Goal: Transaction & Acquisition: Purchase product/service

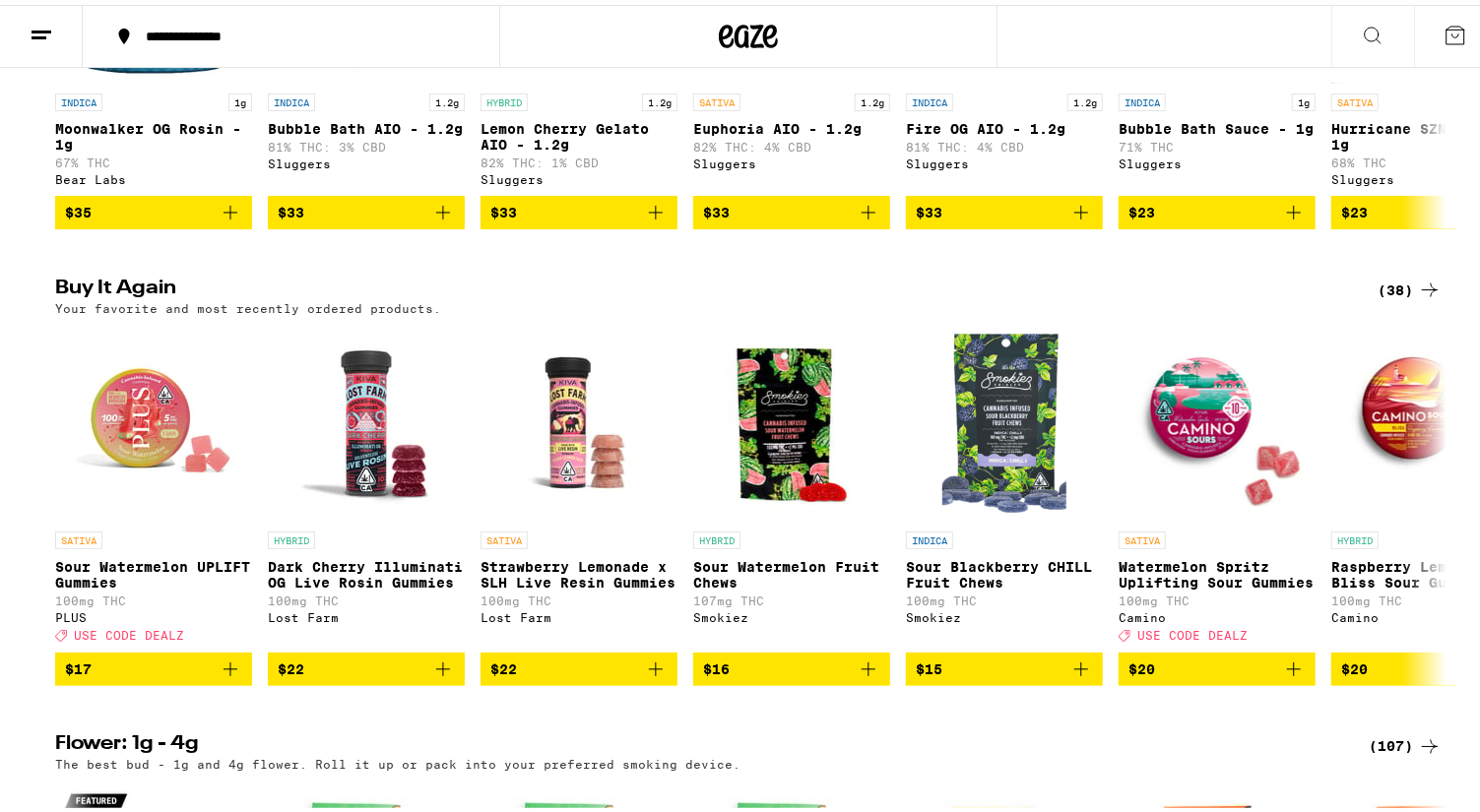
scroll to position [1723, 0]
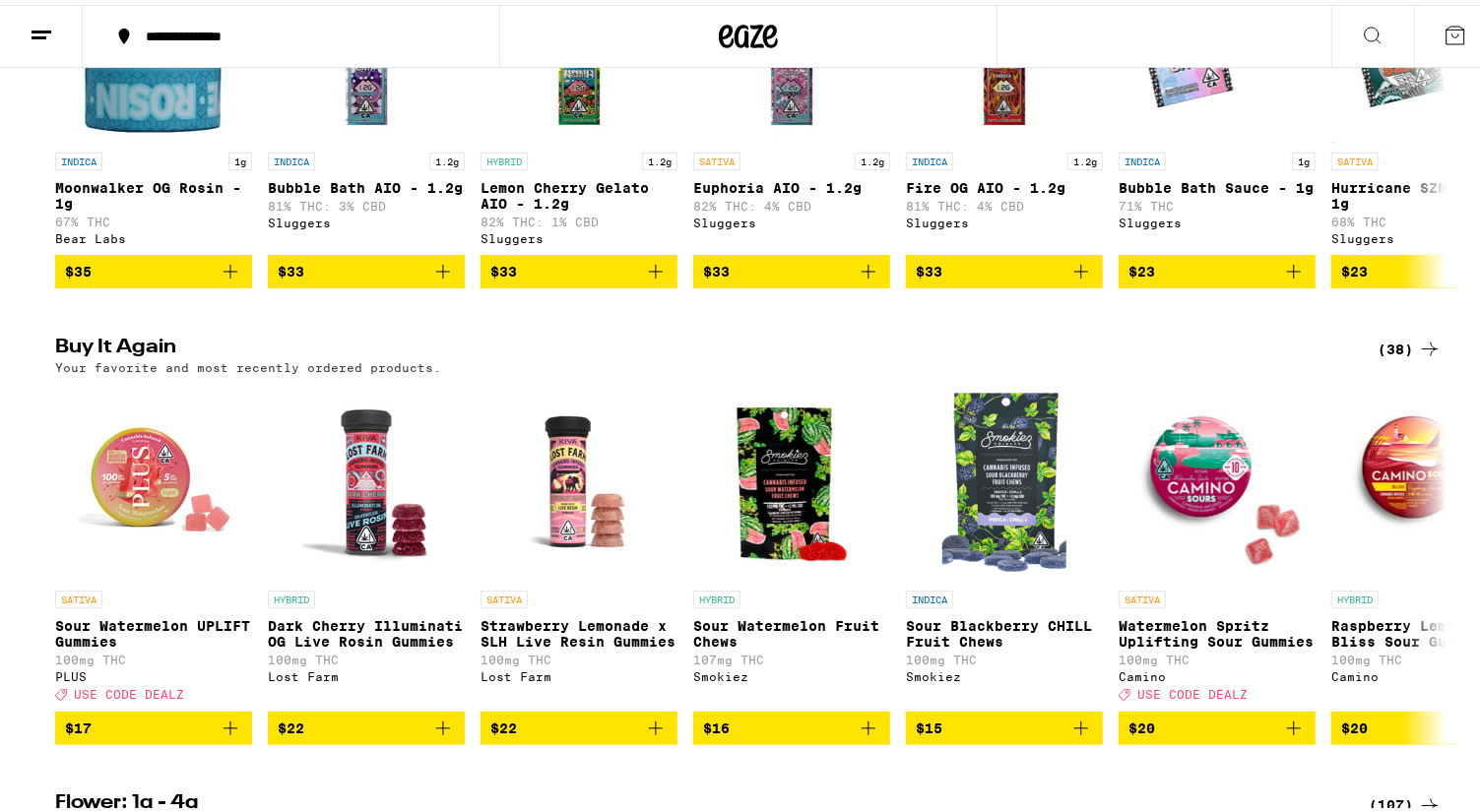
click at [1386, 356] on div "(38)" at bounding box center [1410, 345] width 64 height 24
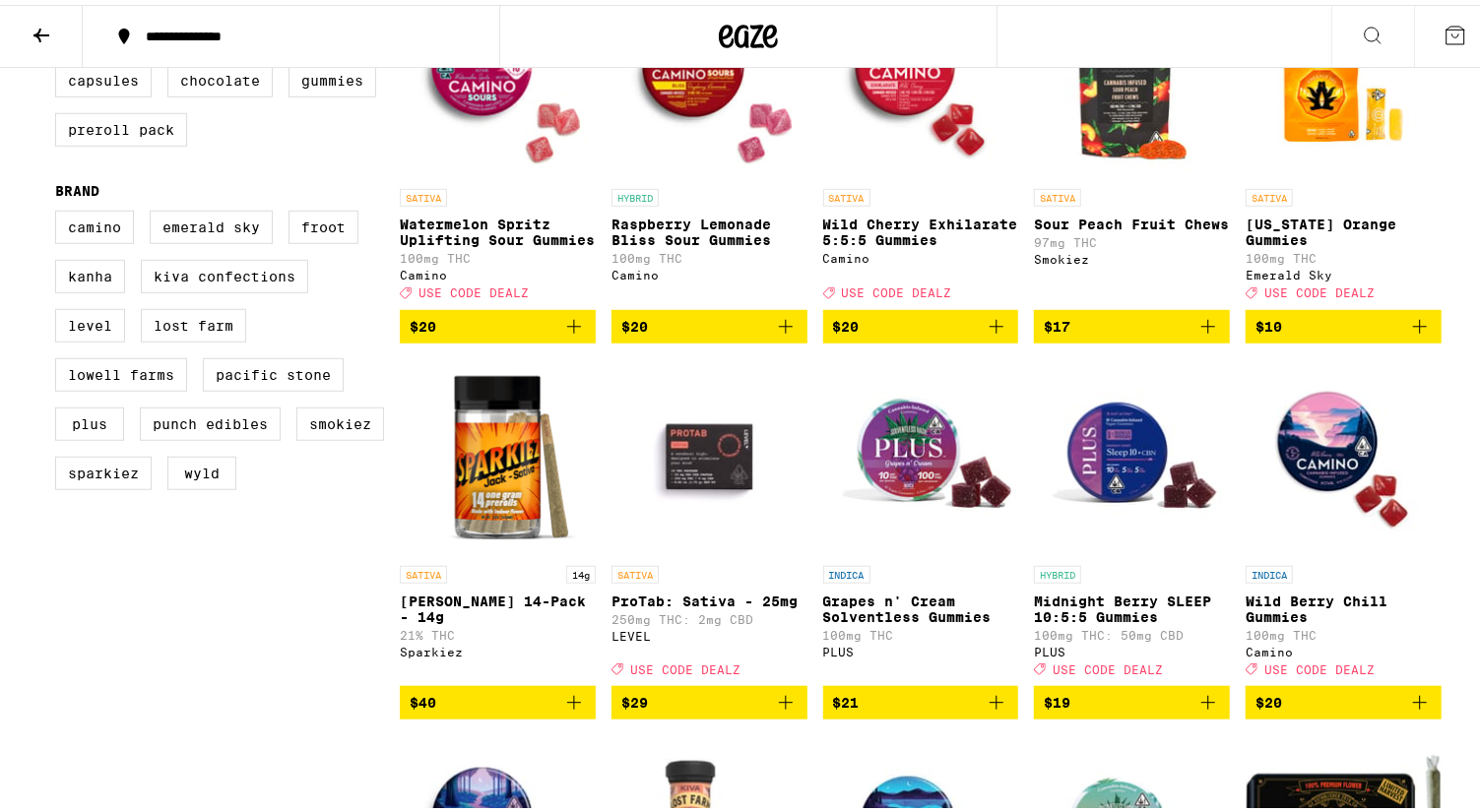
scroll to position [672, 0]
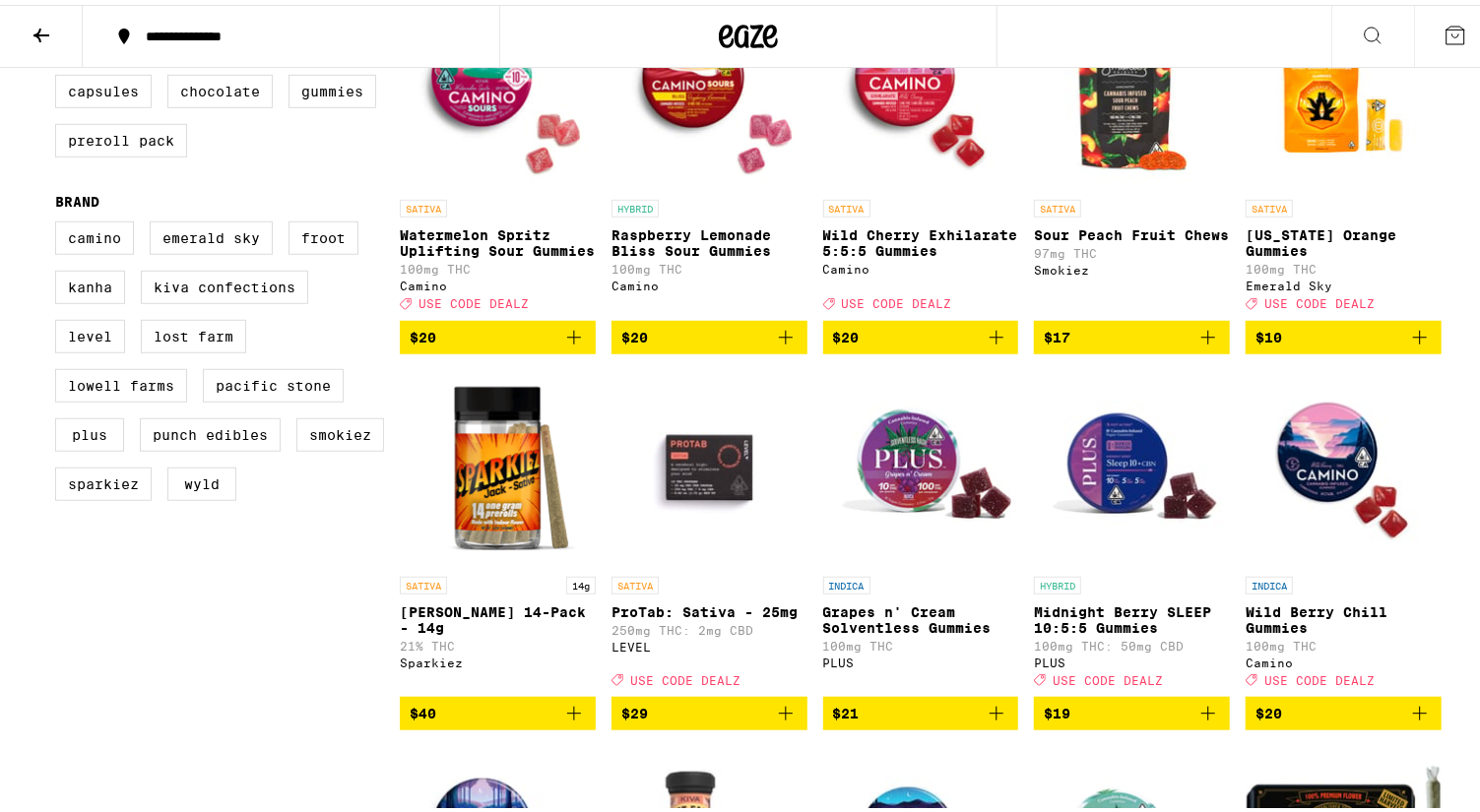
click at [564, 344] on icon "Add to bag" at bounding box center [575, 333] width 24 height 24
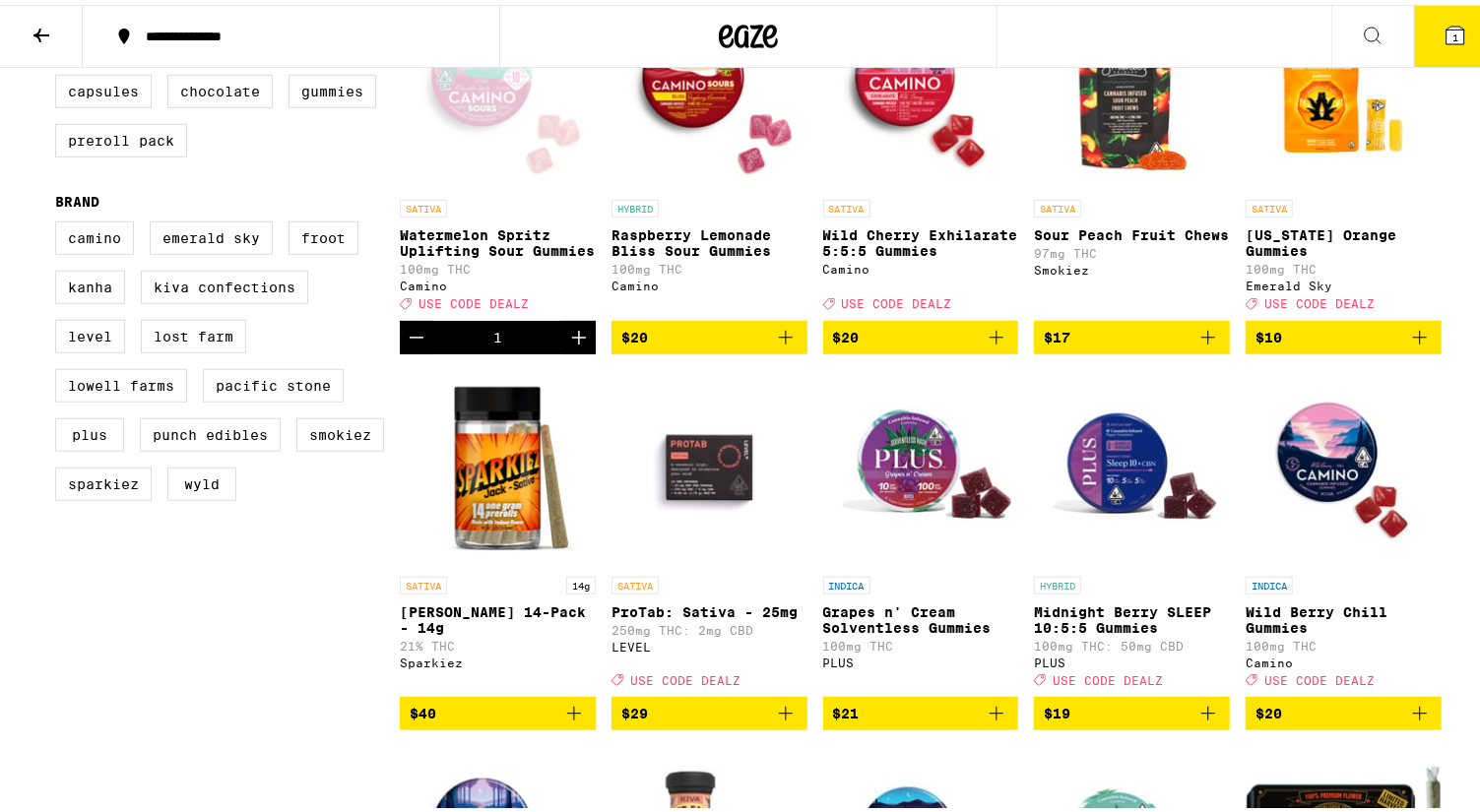
scroll to position [736, 0]
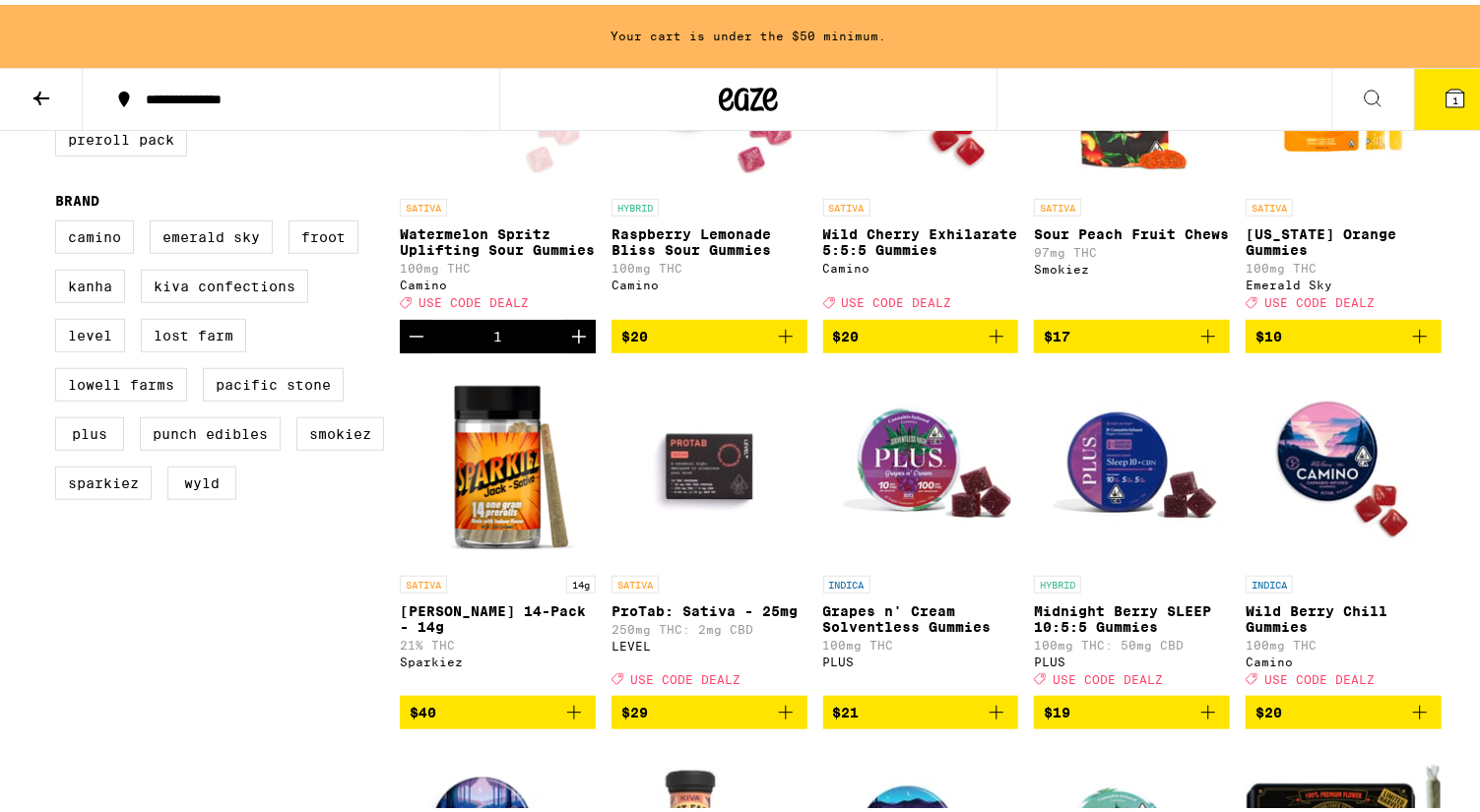
click at [568, 343] on icon "Increment" at bounding box center [580, 332] width 24 height 24
click at [991, 343] on icon "Add to bag" at bounding box center [997, 332] width 24 height 24
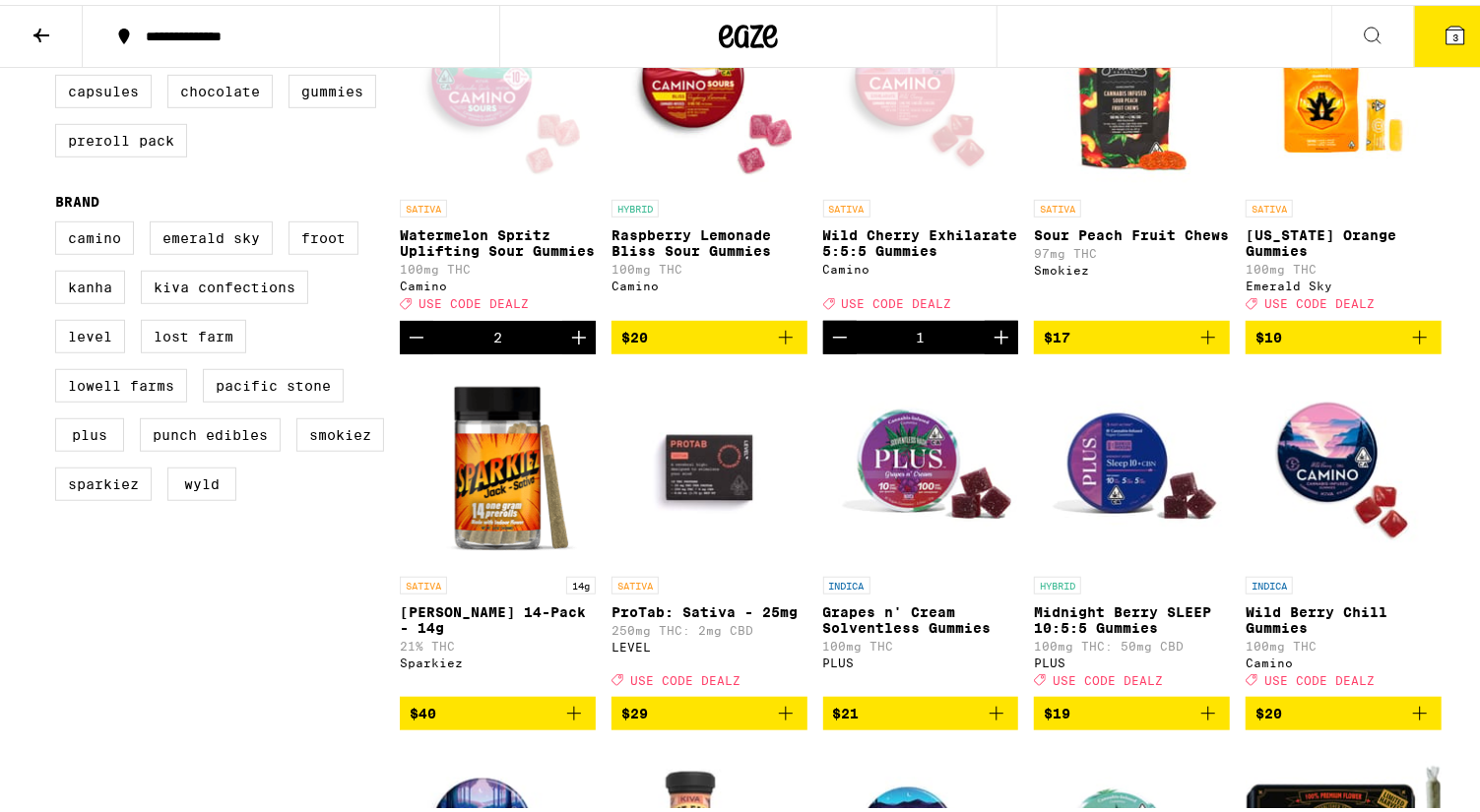
click at [563, 720] on icon "Add to bag" at bounding box center [575, 709] width 24 height 24
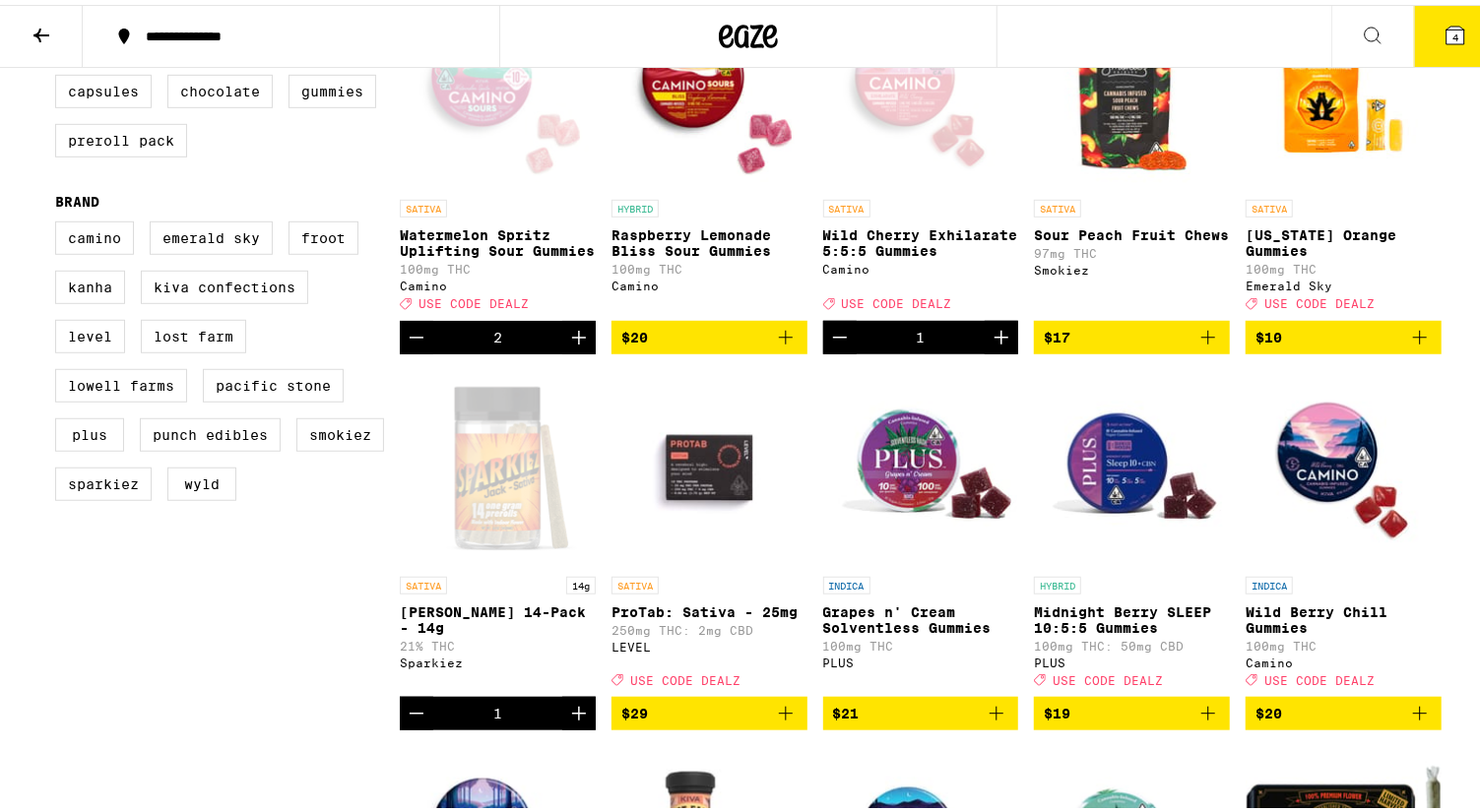
click at [779, 716] on icon "Add to bag" at bounding box center [786, 709] width 14 height 14
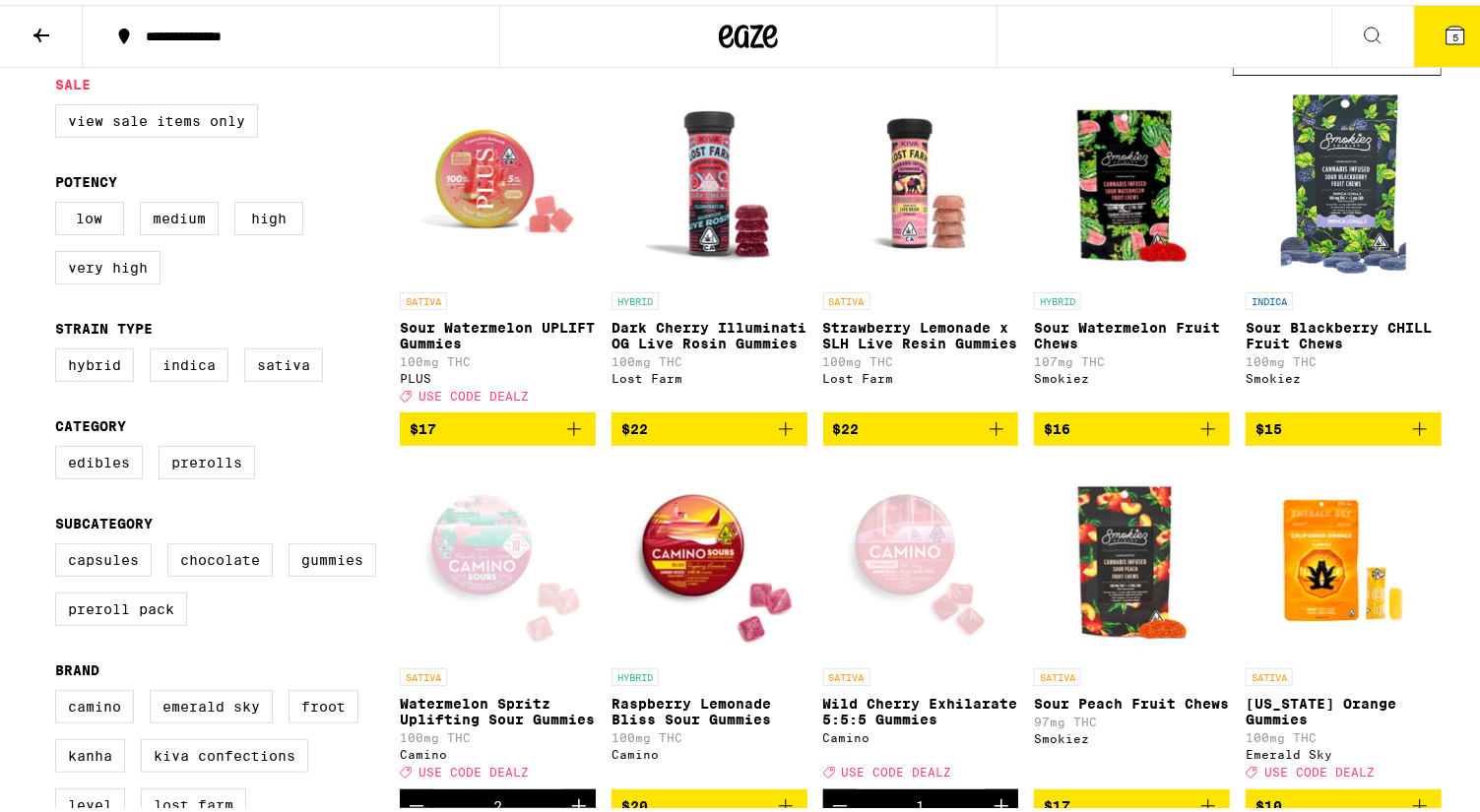
scroll to position [181, 0]
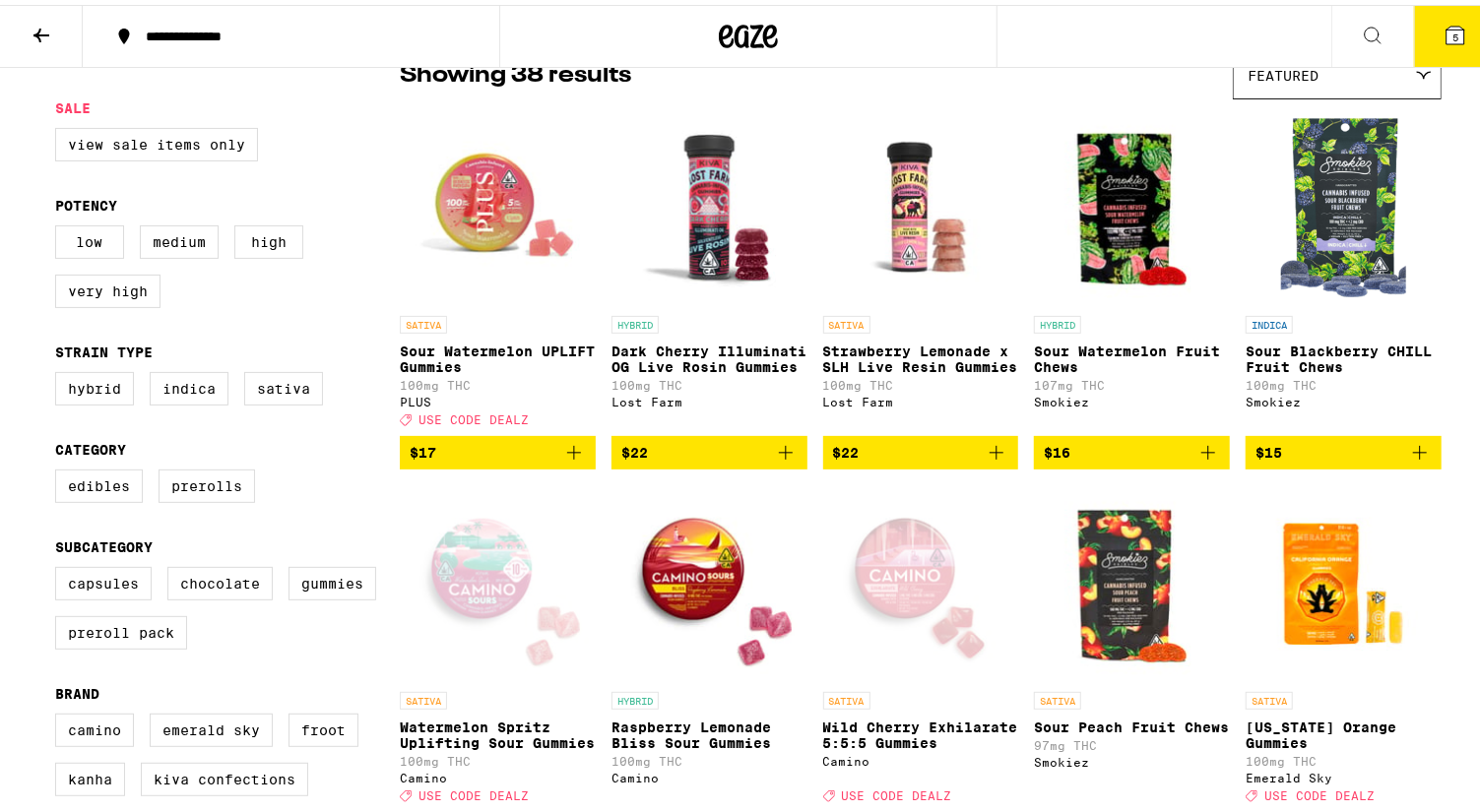
click at [563, 456] on icon "Add to bag" at bounding box center [575, 448] width 24 height 24
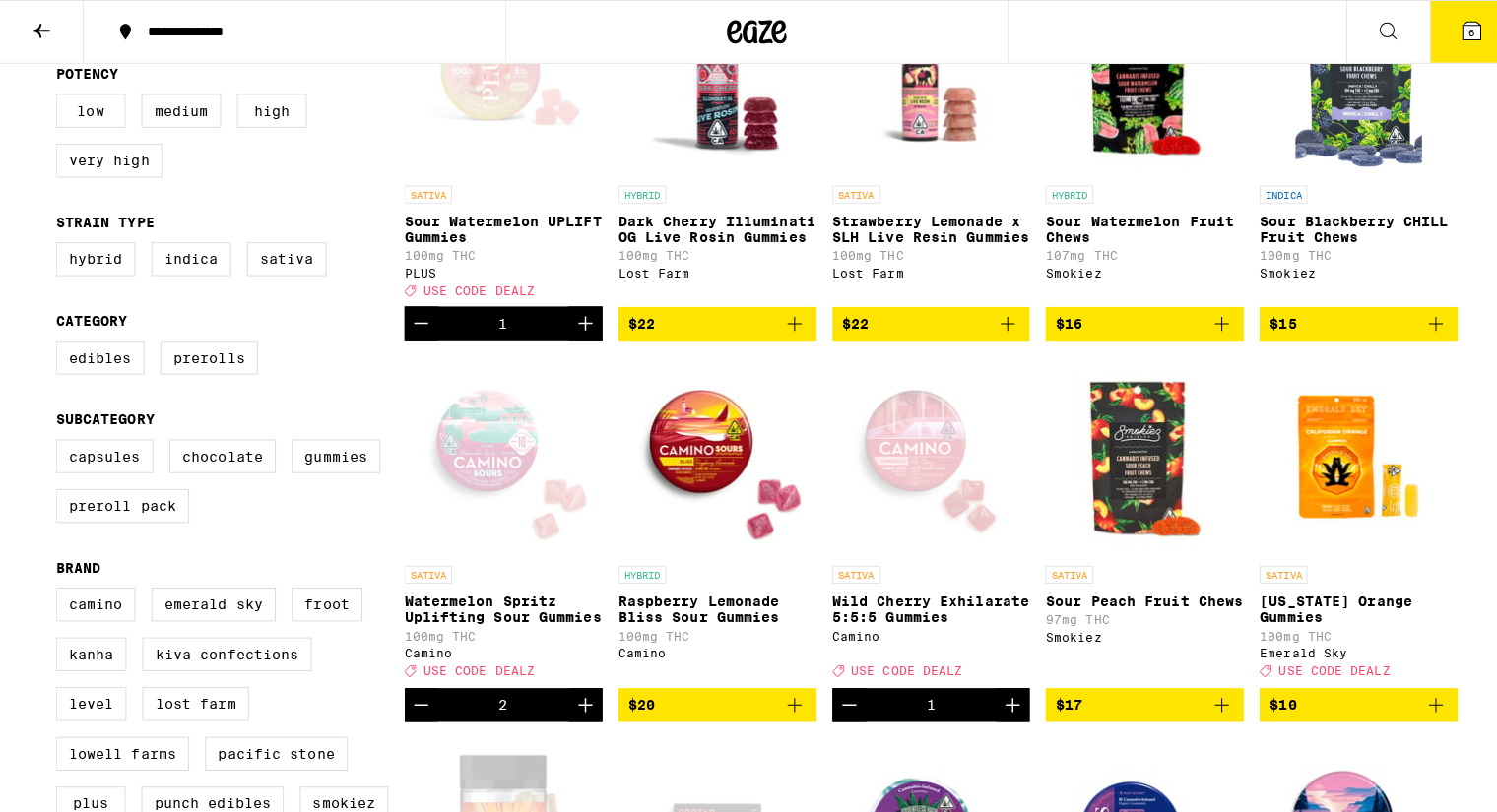
scroll to position [374, 0]
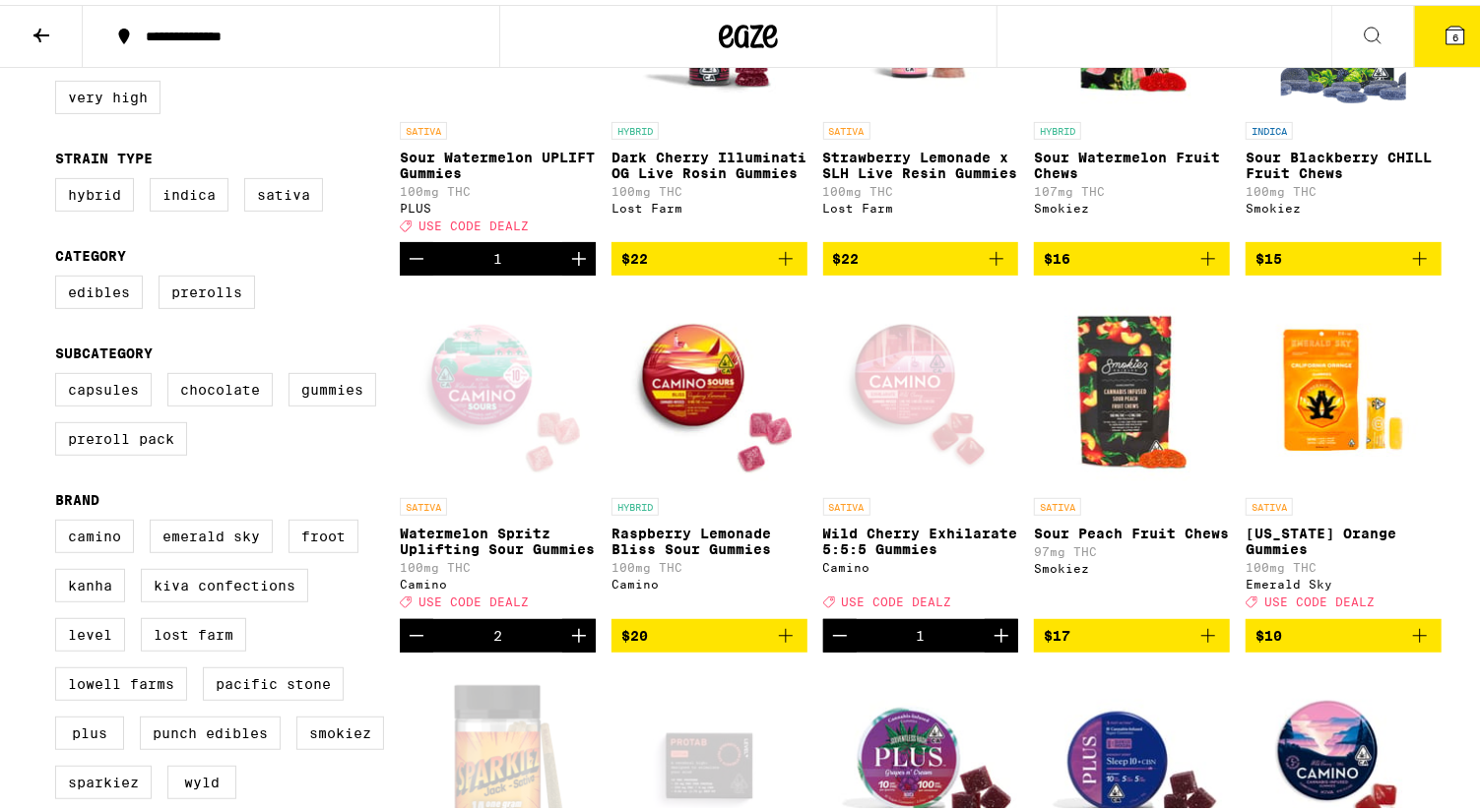
click at [779, 643] on icon "Add to bag" at bounding box center [786, 631] width 24 height 24
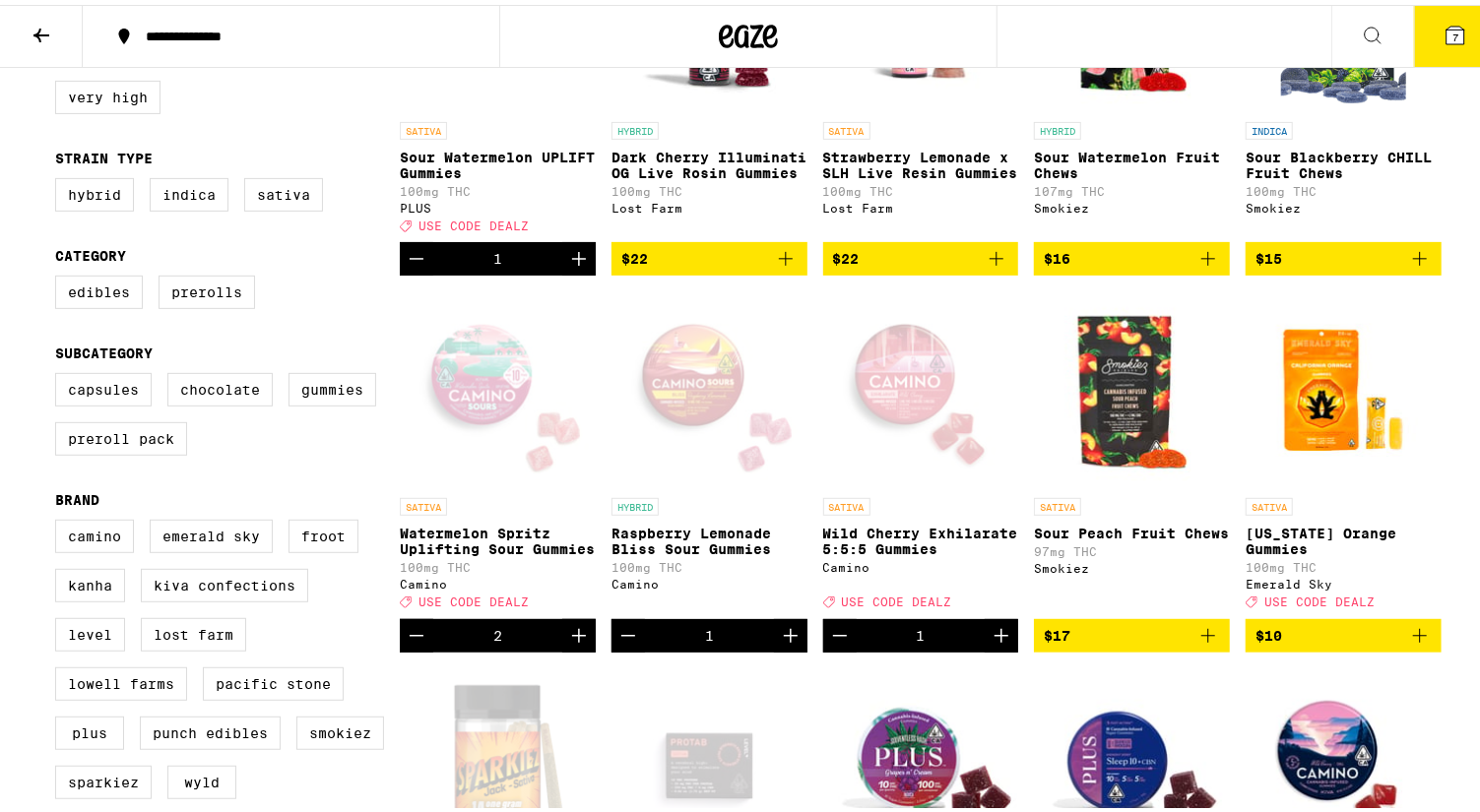
click at [1447, 27] on icon at bounding box center [1456, 31] width 18 height 18
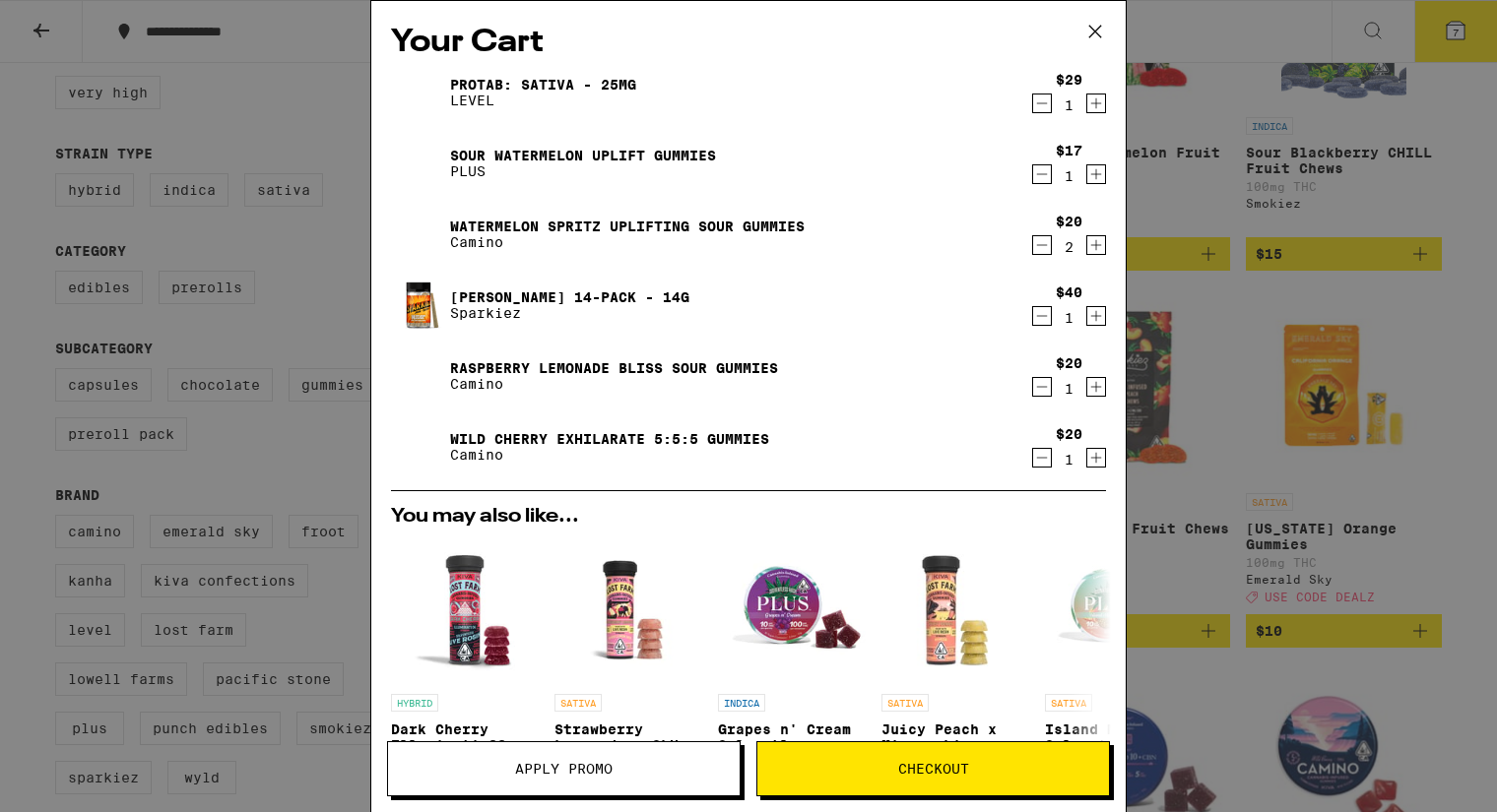
click at [572, 774] on span "Apply Promo" at bounding box center [564, 769] width 98 height 14
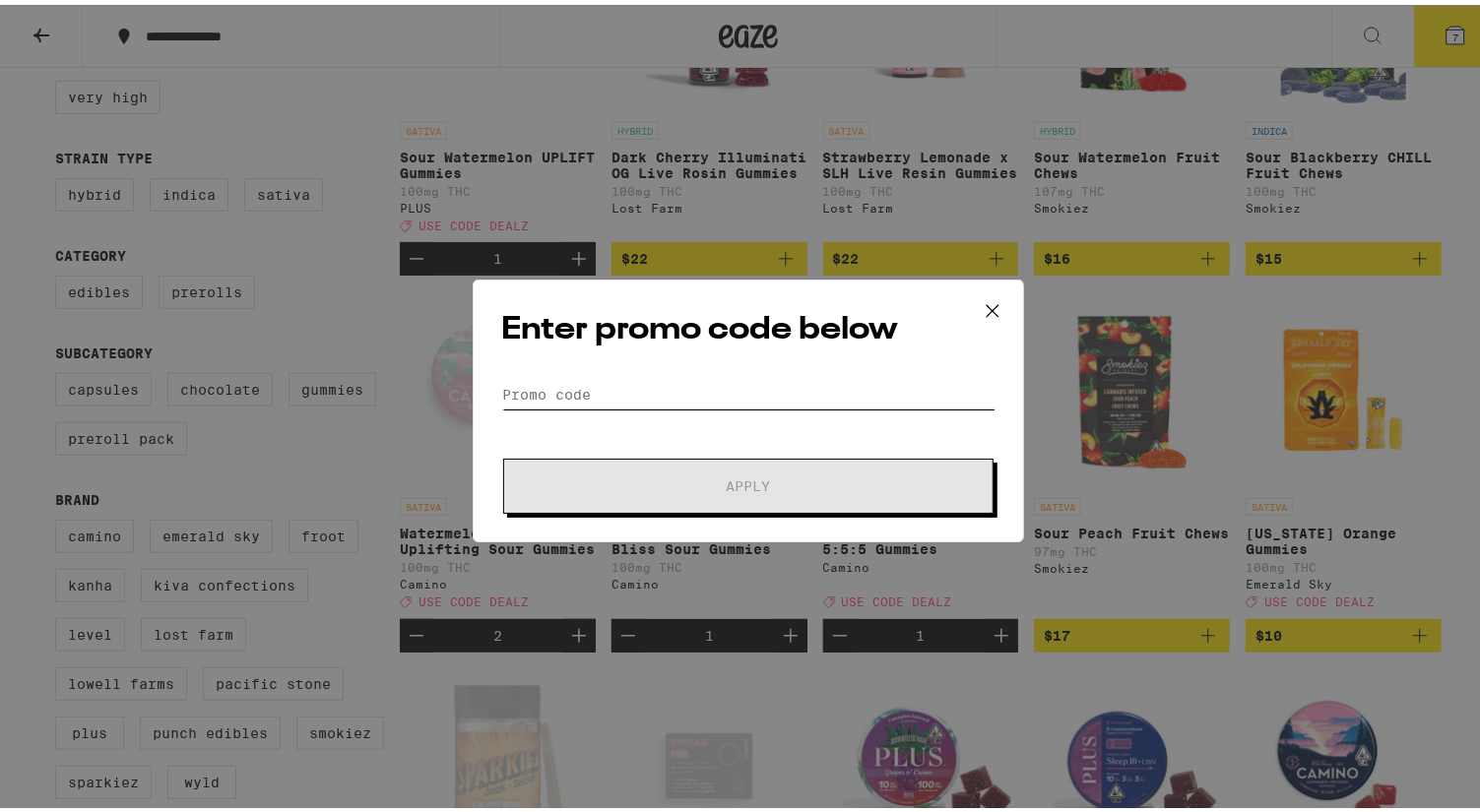
click at [681, 381] on input "Promo Code" at bounding box center [747, 390] width 494 height 30
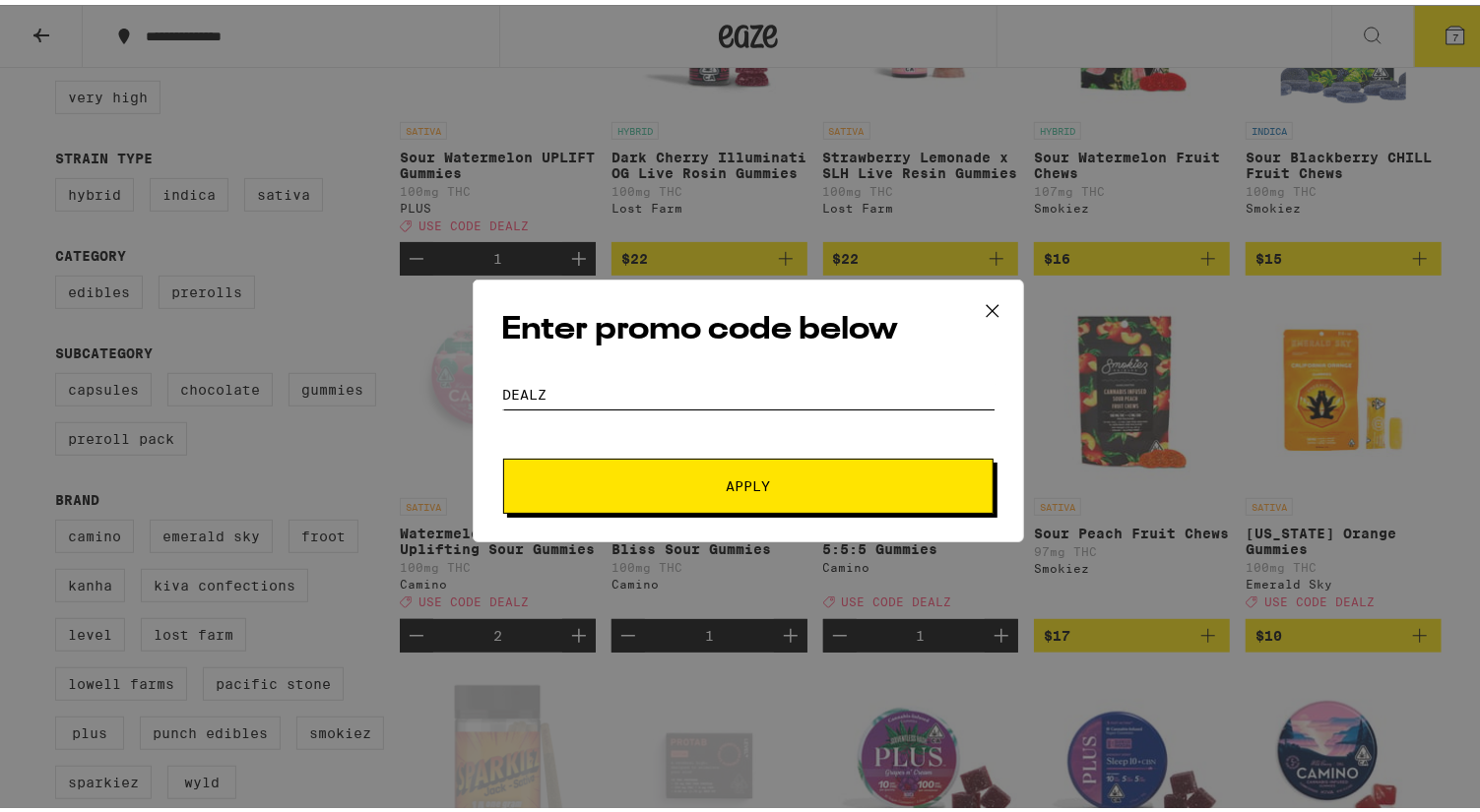
type input "DEALZ"
click at [735, 485] on span "Apply" at bounding box center [748, 482] width 44 height 14
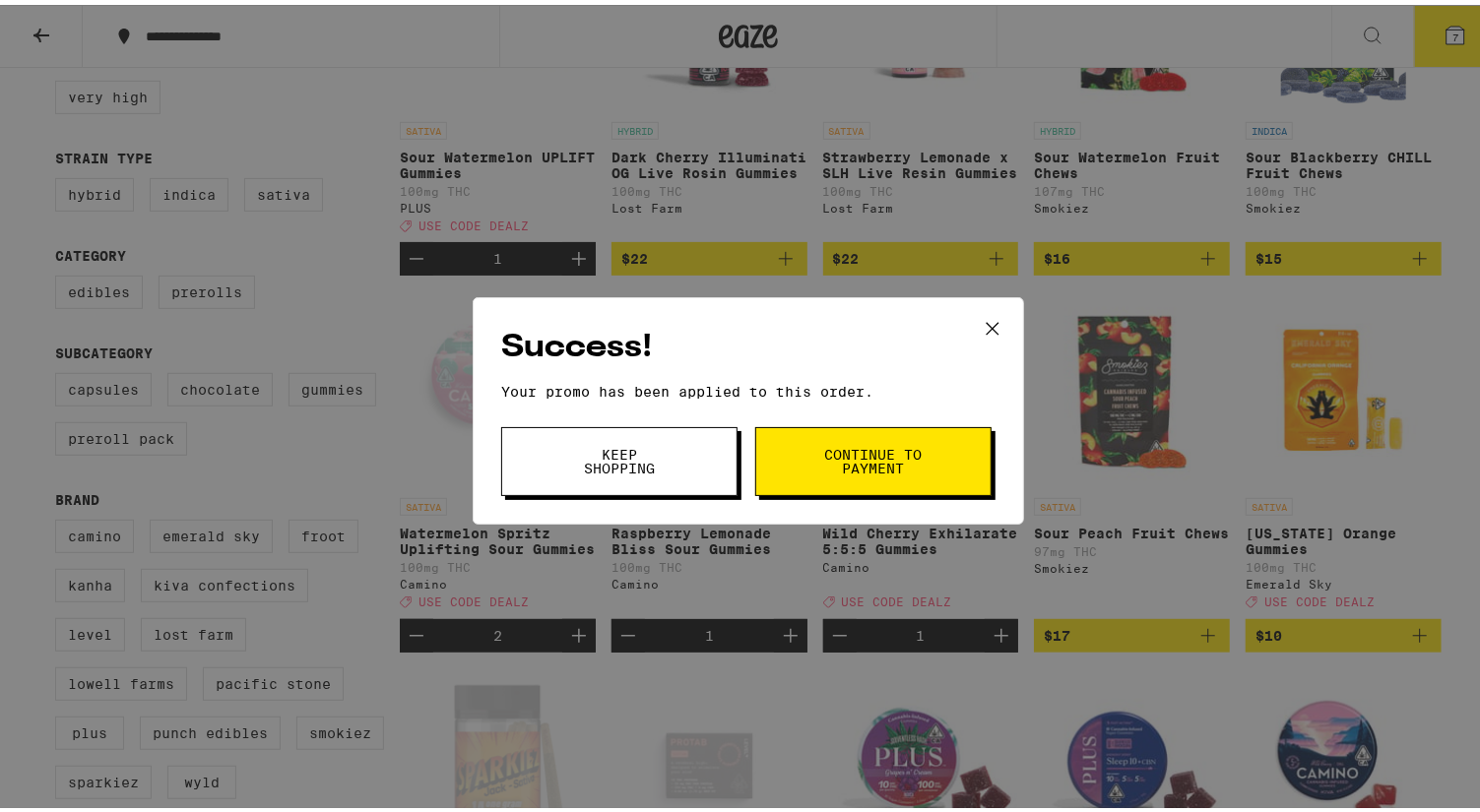
click at [857, 463] on span "Continue to payment" at bounding box center [873, 457] width 101 height 28
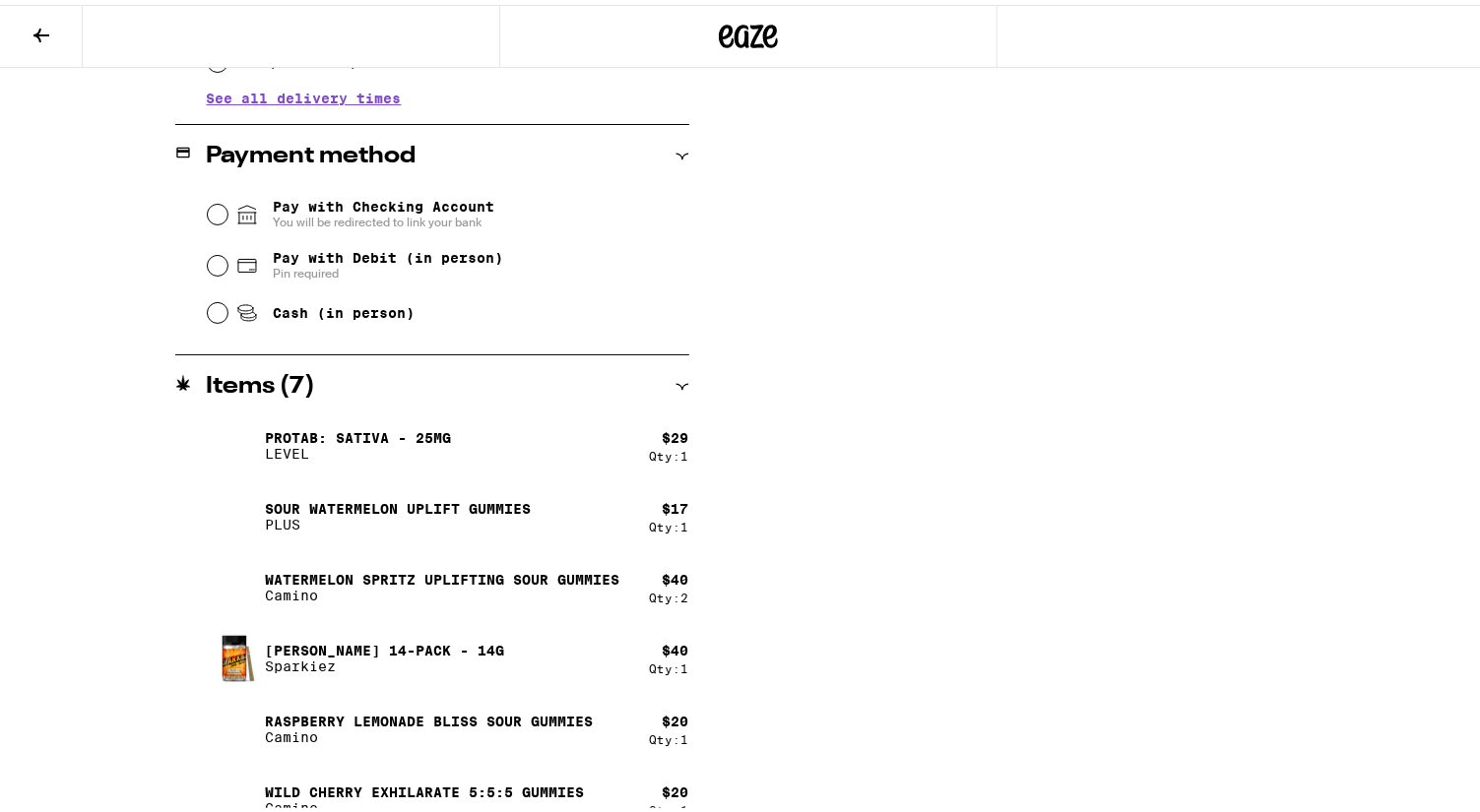
scroll to position [788, 0]
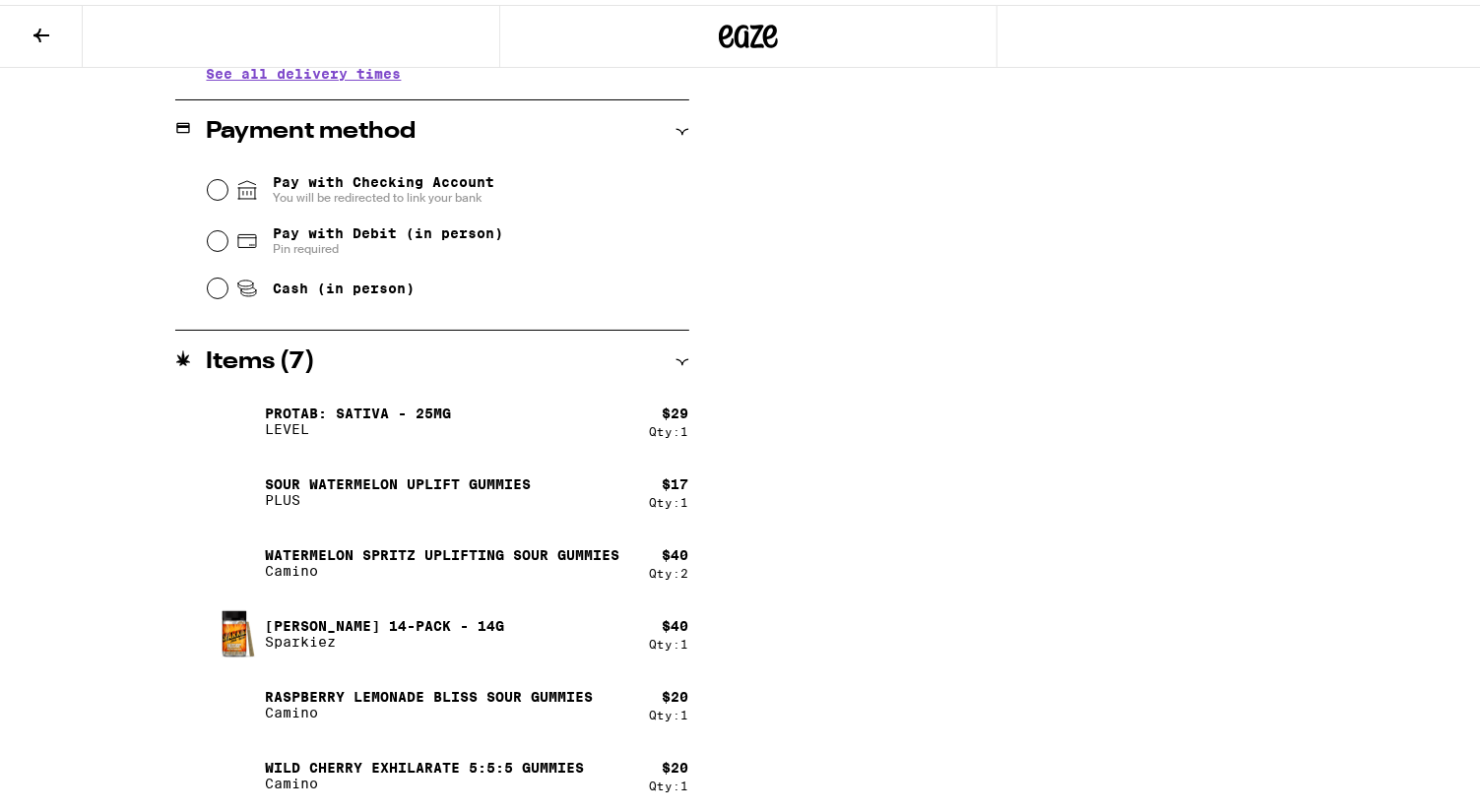
click at [676, 357] on icon at bounding box center [683, 357] width 14 height 14
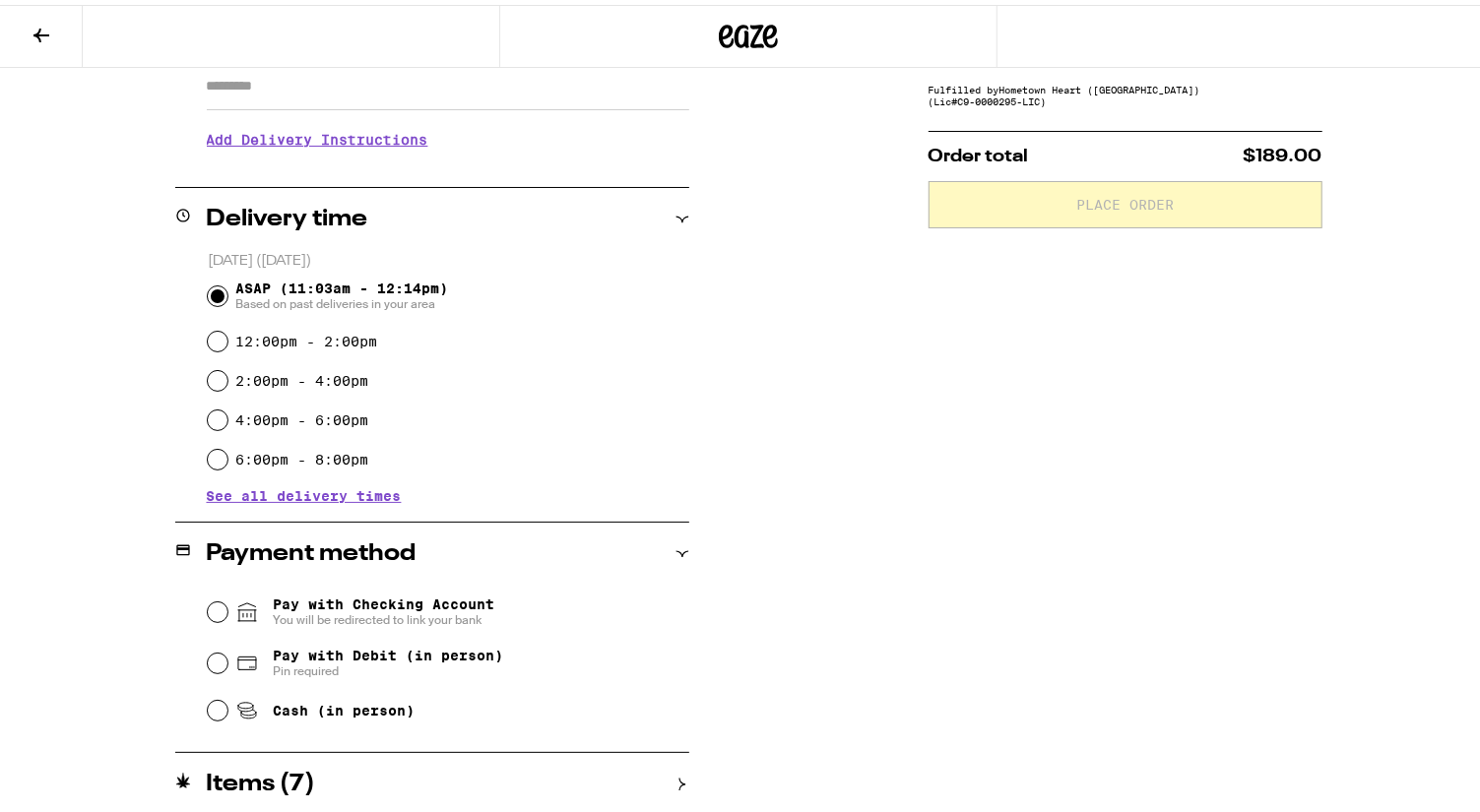
scroll to position [362, 0]
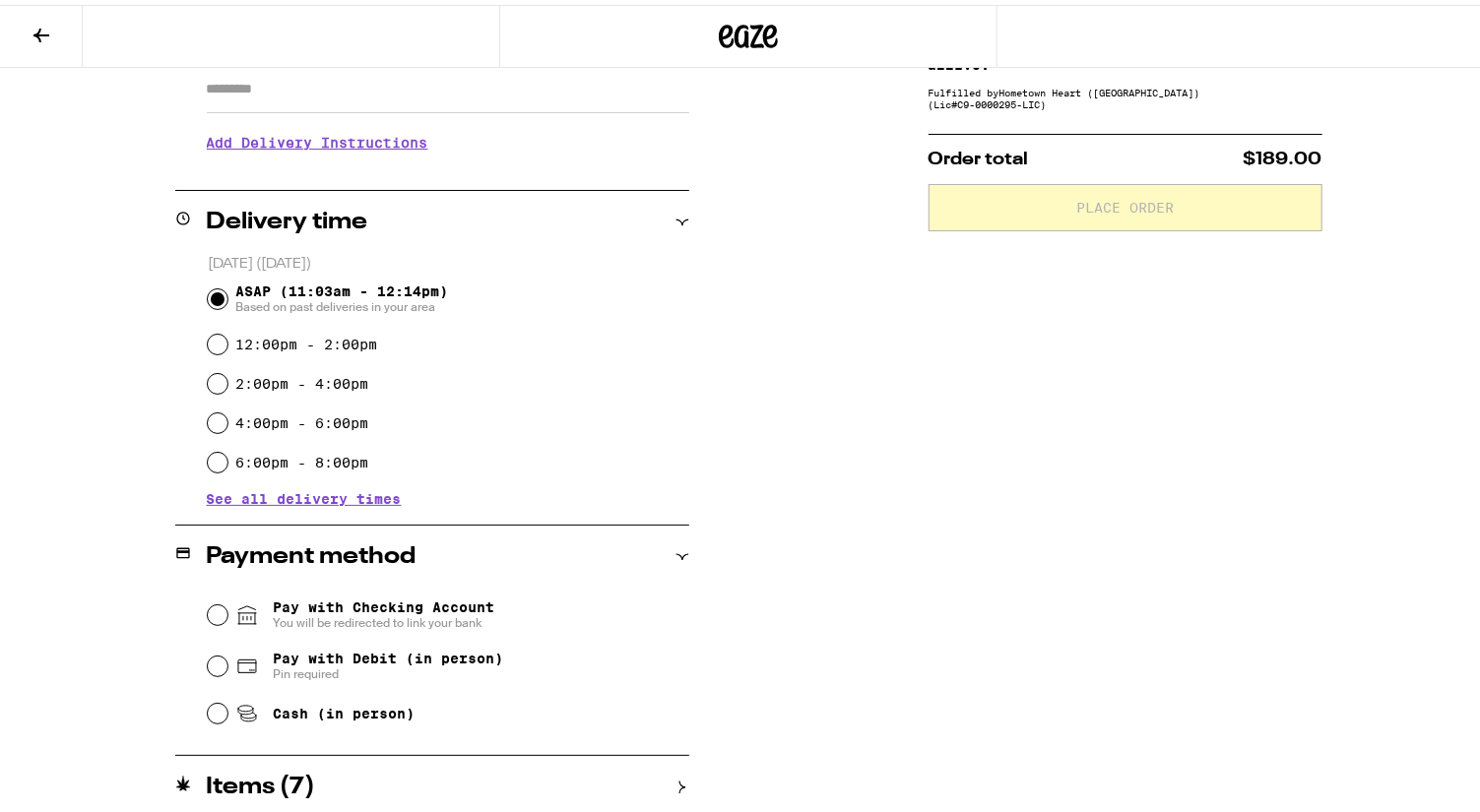
click at [680, 778] on icon at bounding box center [683, 783] width 6 height 13
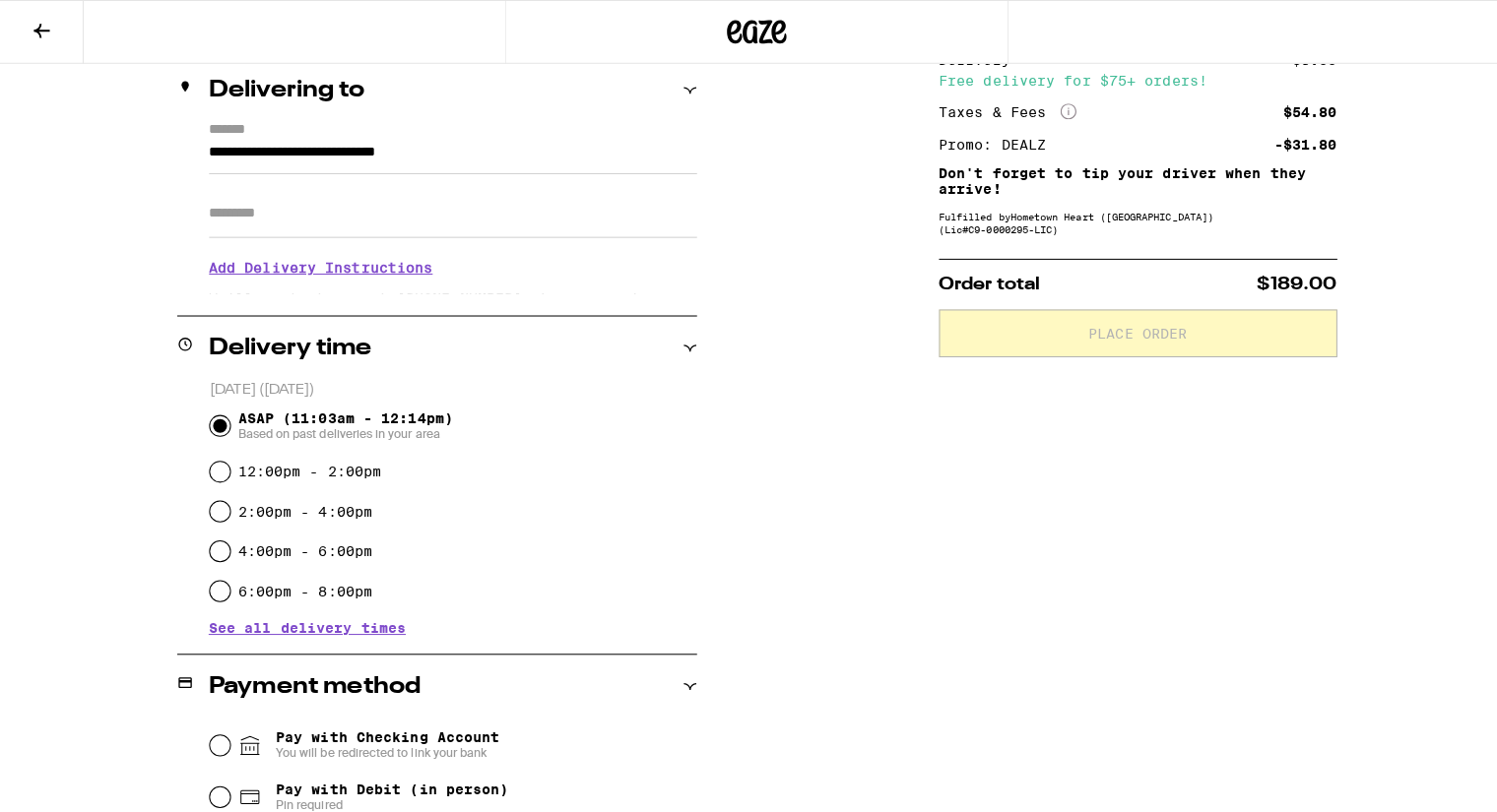
scroll to position [0, 0]
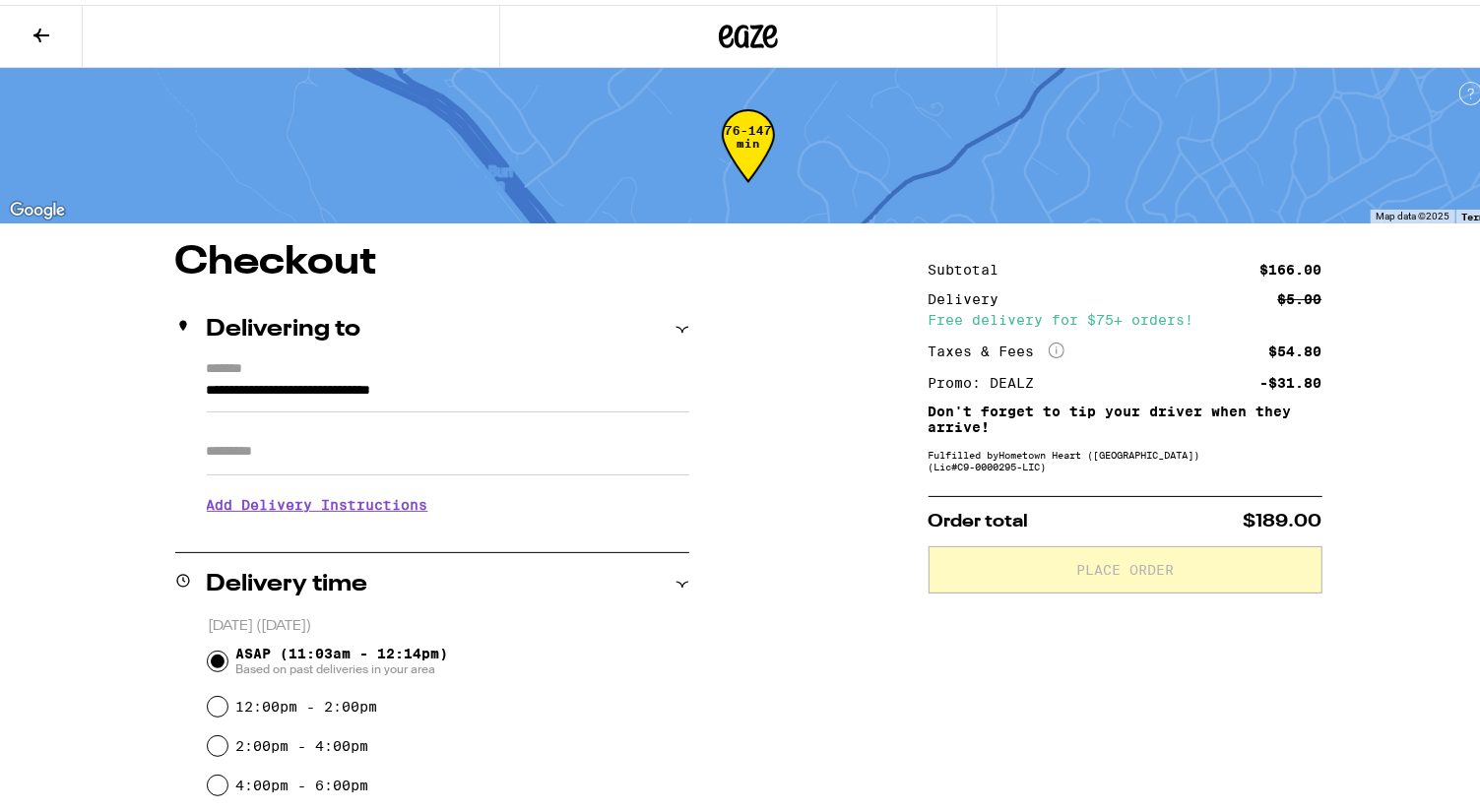
click at [41, 30] on icon at bounding box center [42, 31] width 16 height 14
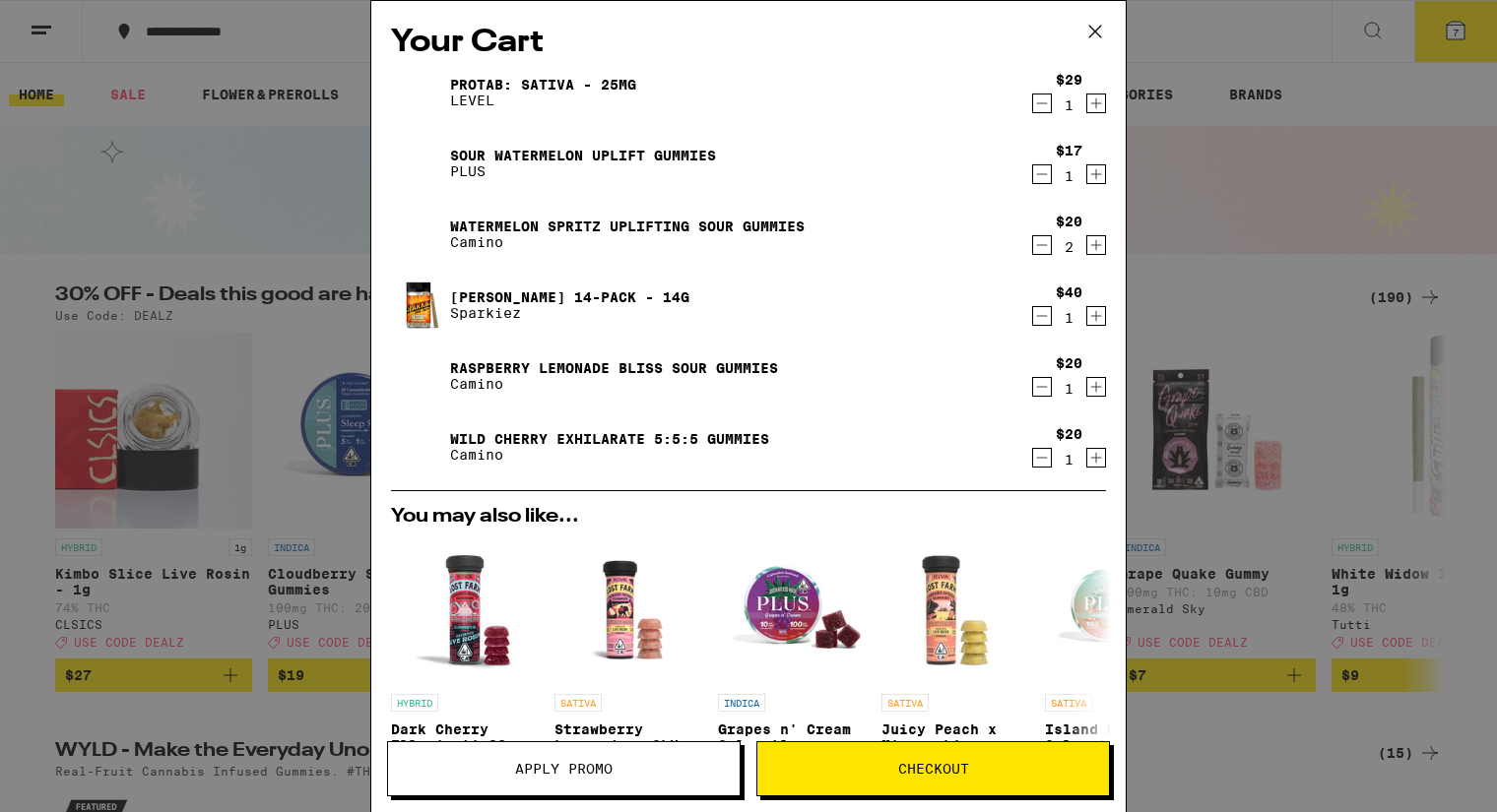
click at [1281, 168] on div "Your Cart ProTab: Sativa - 25mg LEVEL $29 1 Sour Watermelon UPLIFT Gummies PLUS…" at bounding box center [748, 406] width 1497 height 812
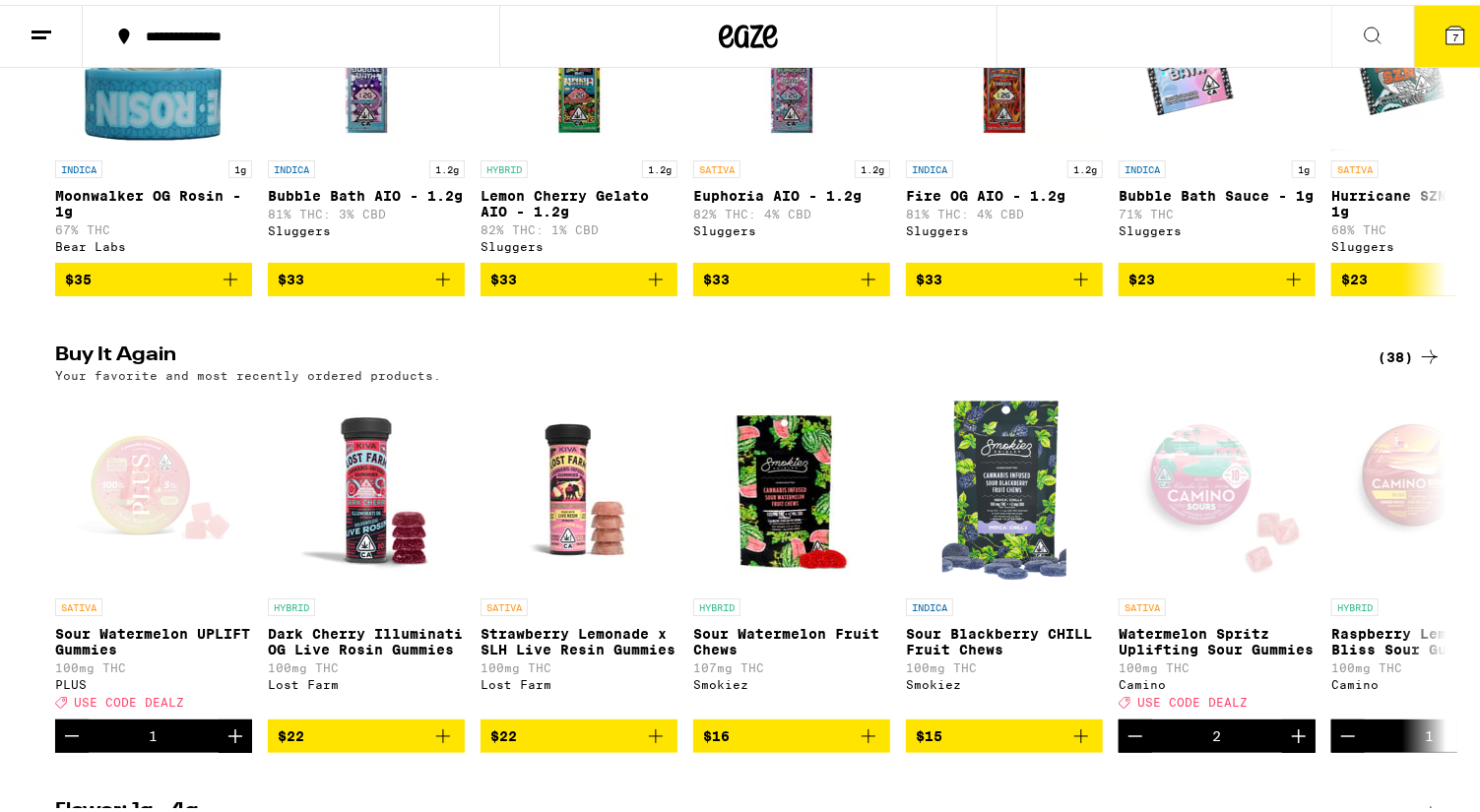
scroll to position [1768, 0]
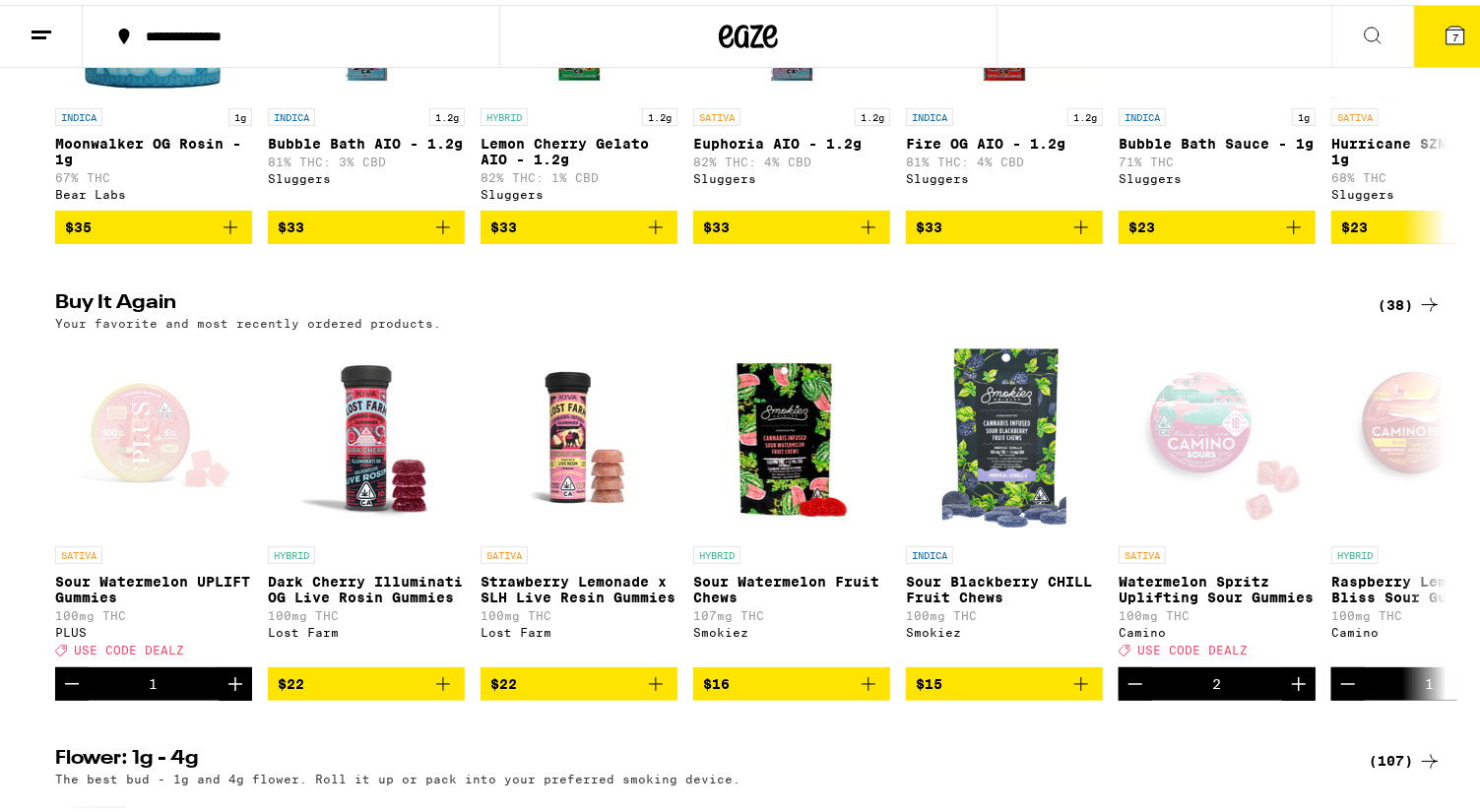
click at [1380, 312] on div "(38)" at bounding box center [1410, 300] width 64 height 24
